Goal: Navigation & Orientation: Find specific page/section

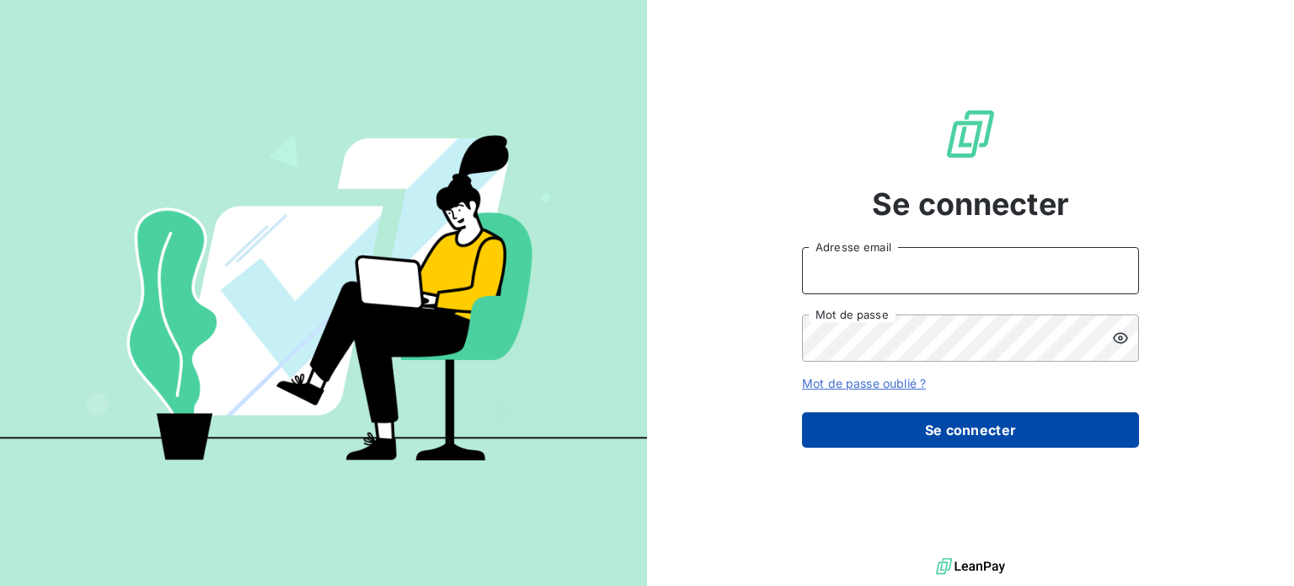
type input "[PERSON_NAME][EMAIL_ADDRESS][DOMAIN_NAME]"
click at [872, 429] on button "Se connecter" at bounding box center [970, 429] width 337 height 35
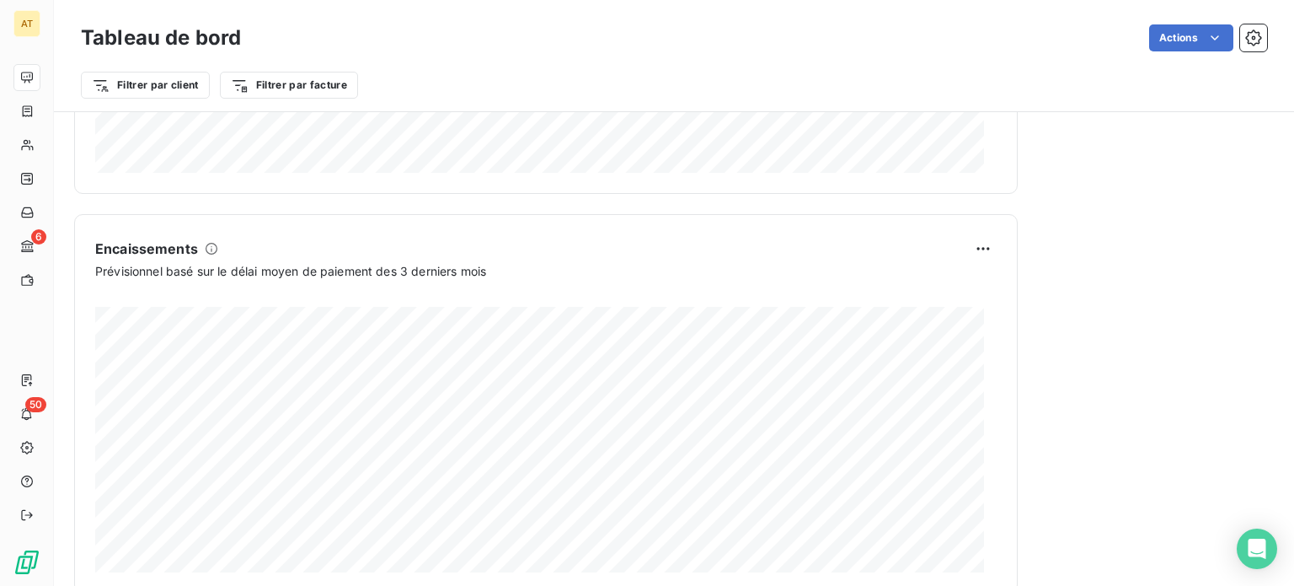
scroll to position [1056, 0]
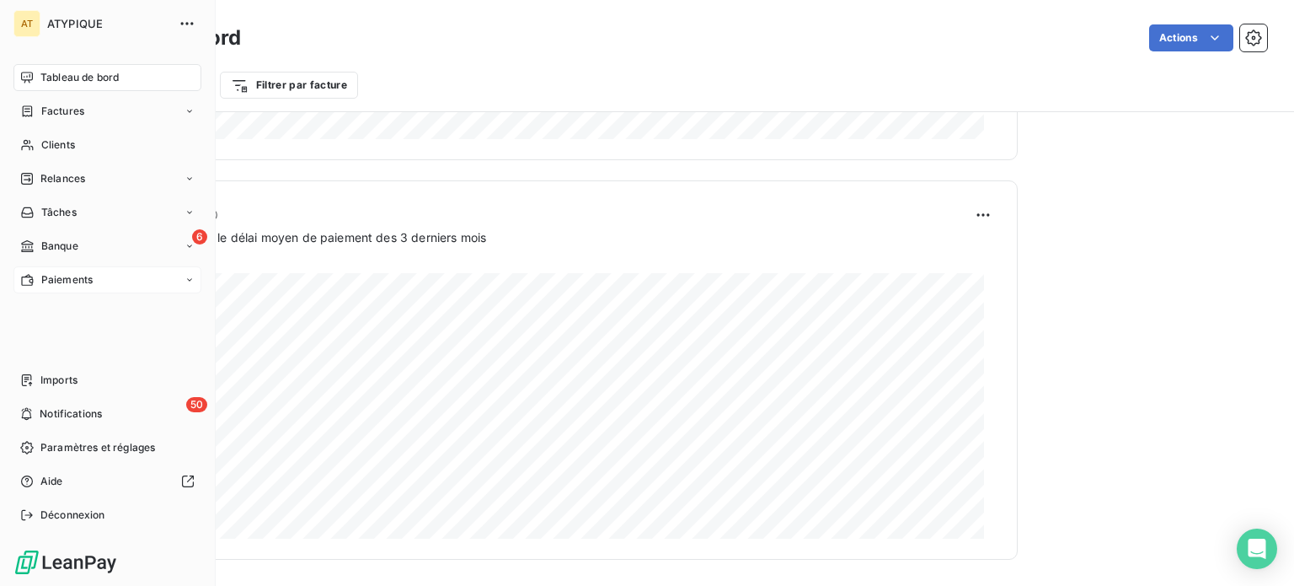
click at [192, 281] on icon at bounding box center [190, 280] width 10 height 10
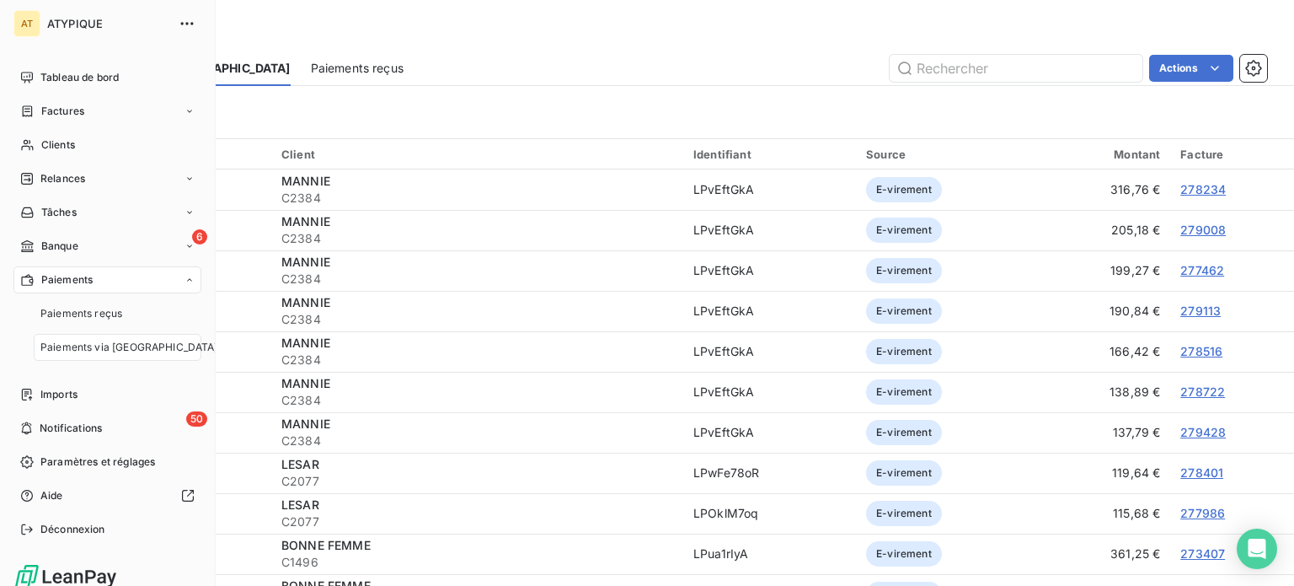
click at [185, 281] on icon at bounding box center [190, 280] width 10 height 10
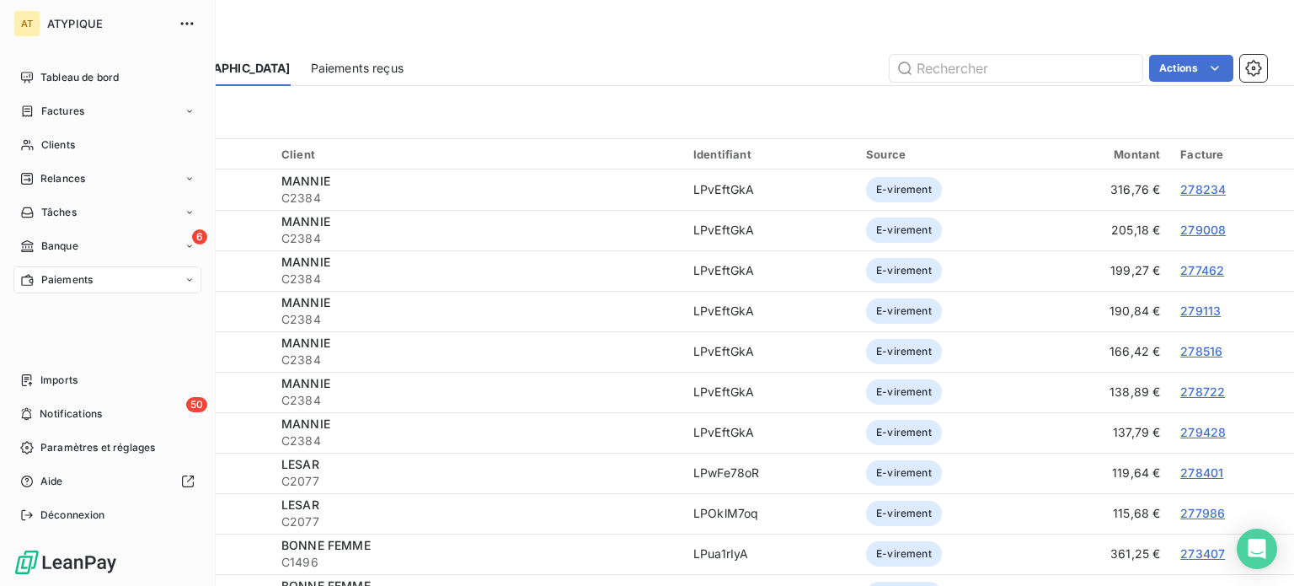
click at [181, 281] on div "Paiements" at bounding box center [107, 279] width 188 height 27
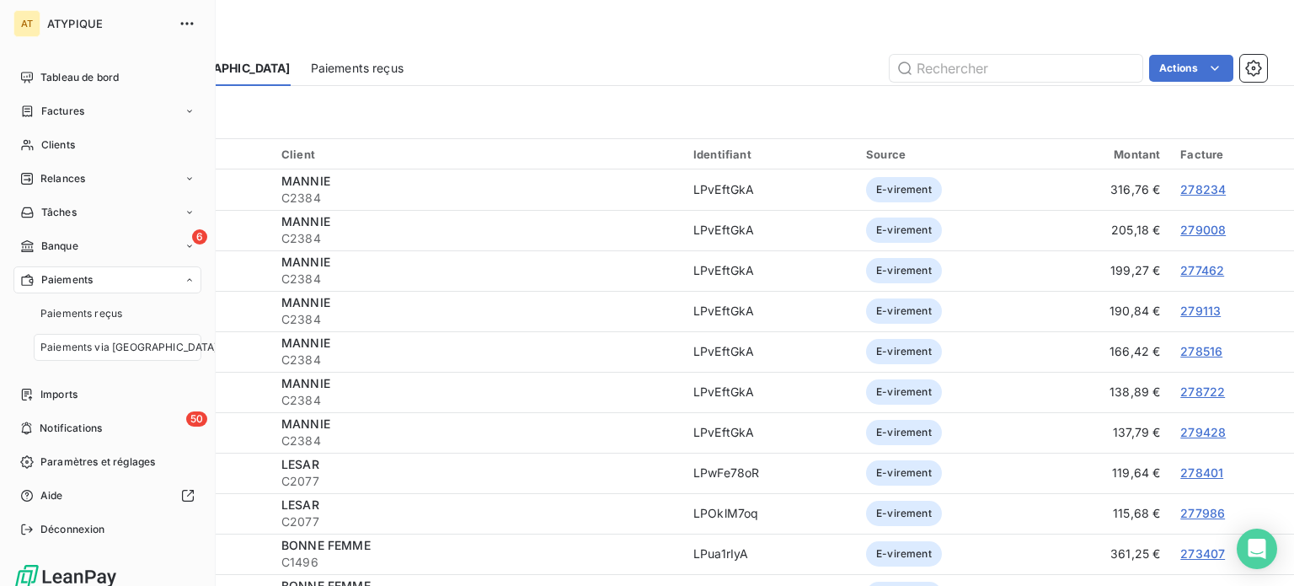
click at [185, 281] on icon at bounding box center [190, 280] width 10 height 10
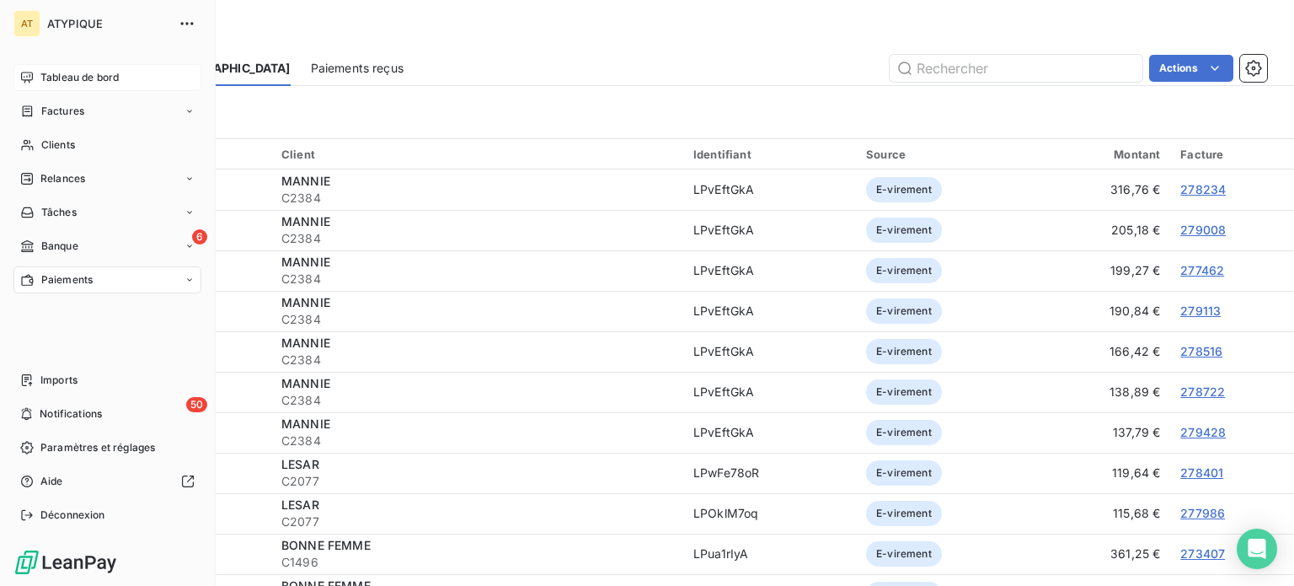
click at [113, 76] on span "Tableau de bord" at bounding box center [79, 77] width 78 height 15
